Goal: Task Accomplishment & Management: Manage account settings

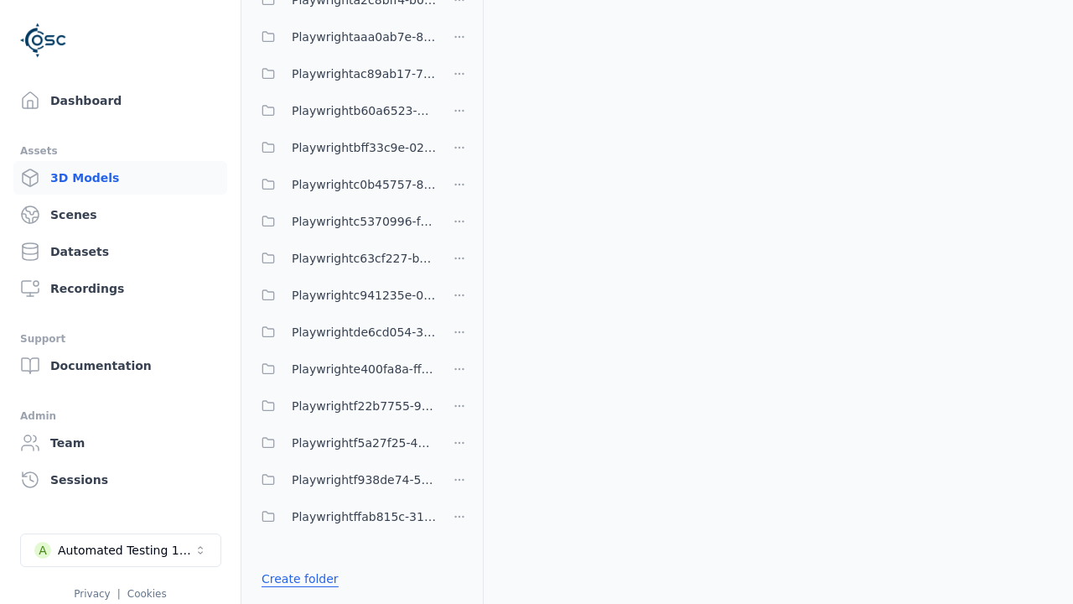
click at [299, 579] on link "Create folder" at bounding box center [300, 578] width 77 height 17
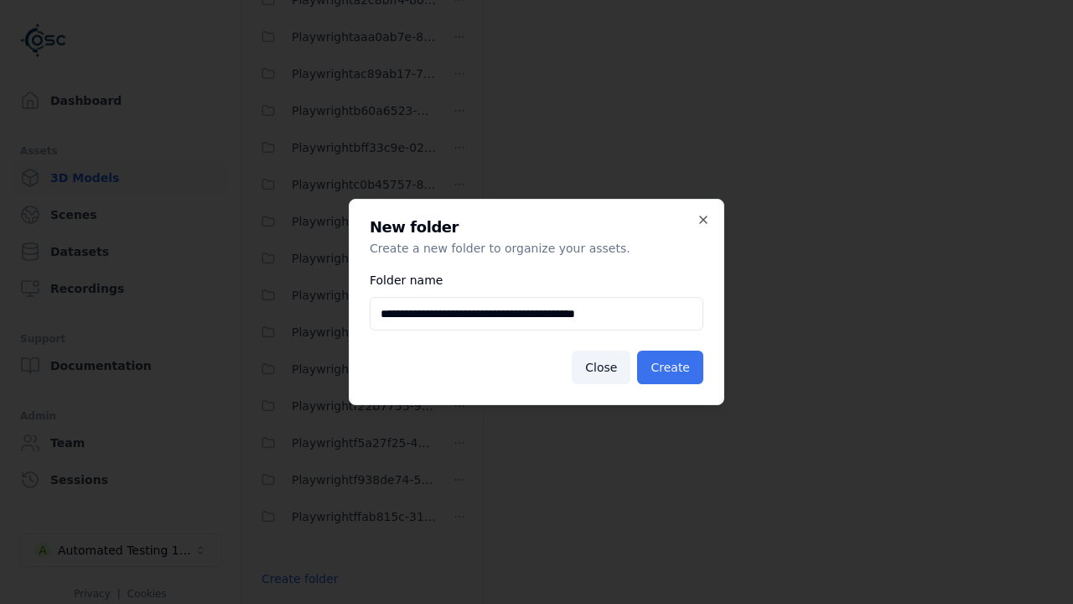
type input "**********"
click at [670, 367] on button "Create" at bounding box center [670, 368] width 66 height 34
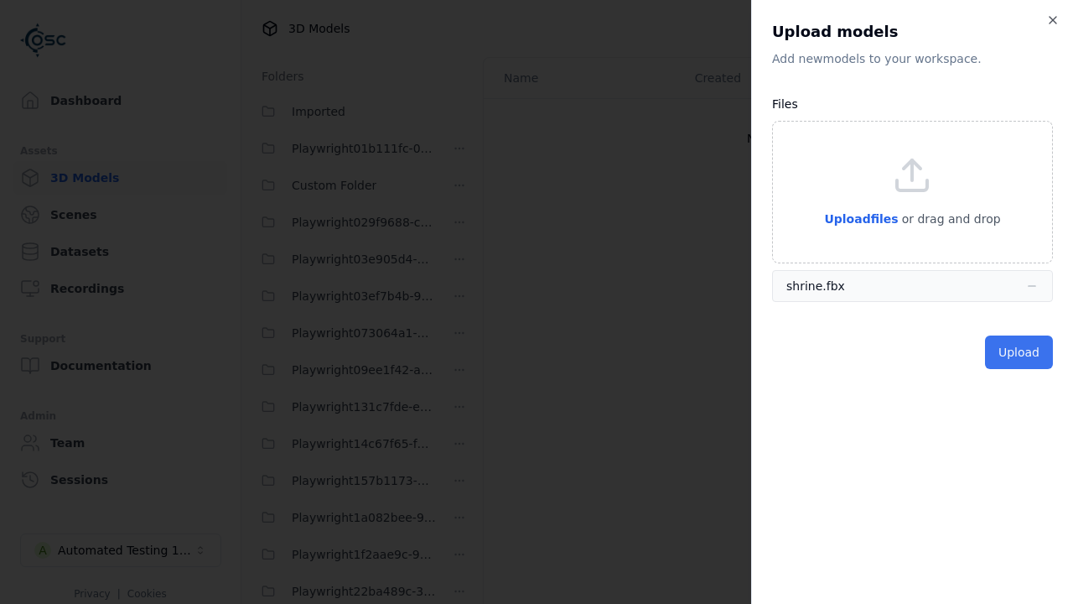
click at [1019, 352] on button "Upload" at bounding box center [1019, 352] width 68 height 34
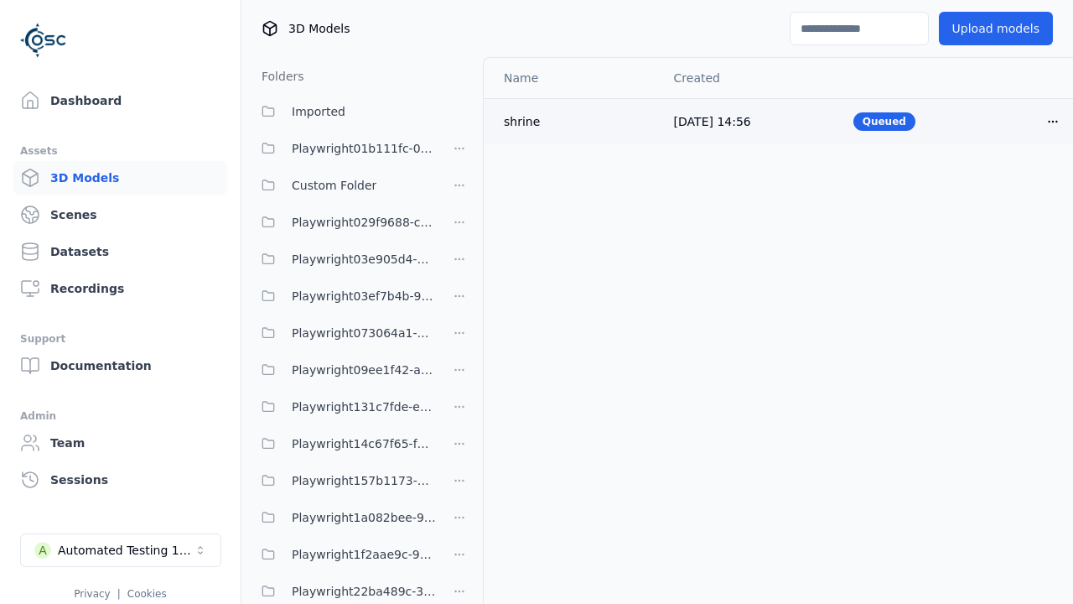
click at [1053, 121] on html "Support Dashboard Assets 3D Models Scenes Datasets Recordings Support Documenta…" at bounding box center [536, 302] width 1073 height 604
click at [1016, 186] on div "Delete" at bounding box center [1016, 186] width 99 height 27
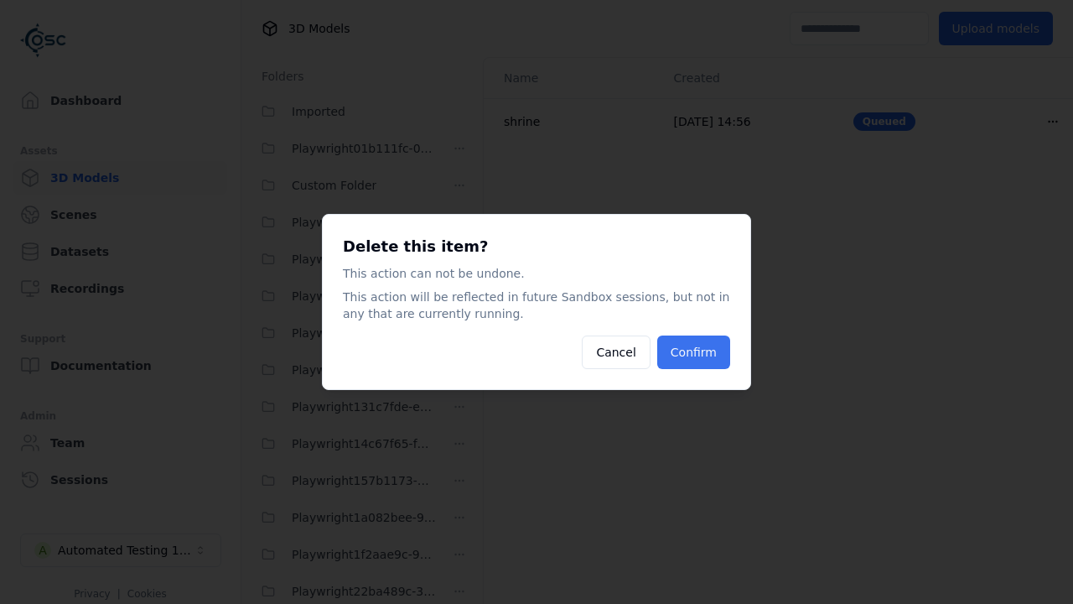
click at [694, 352] on button "Confirm" at bounding box center [693, 352] width 73 height 34
